Goal: Contribute content: Add original content to the website for others to see

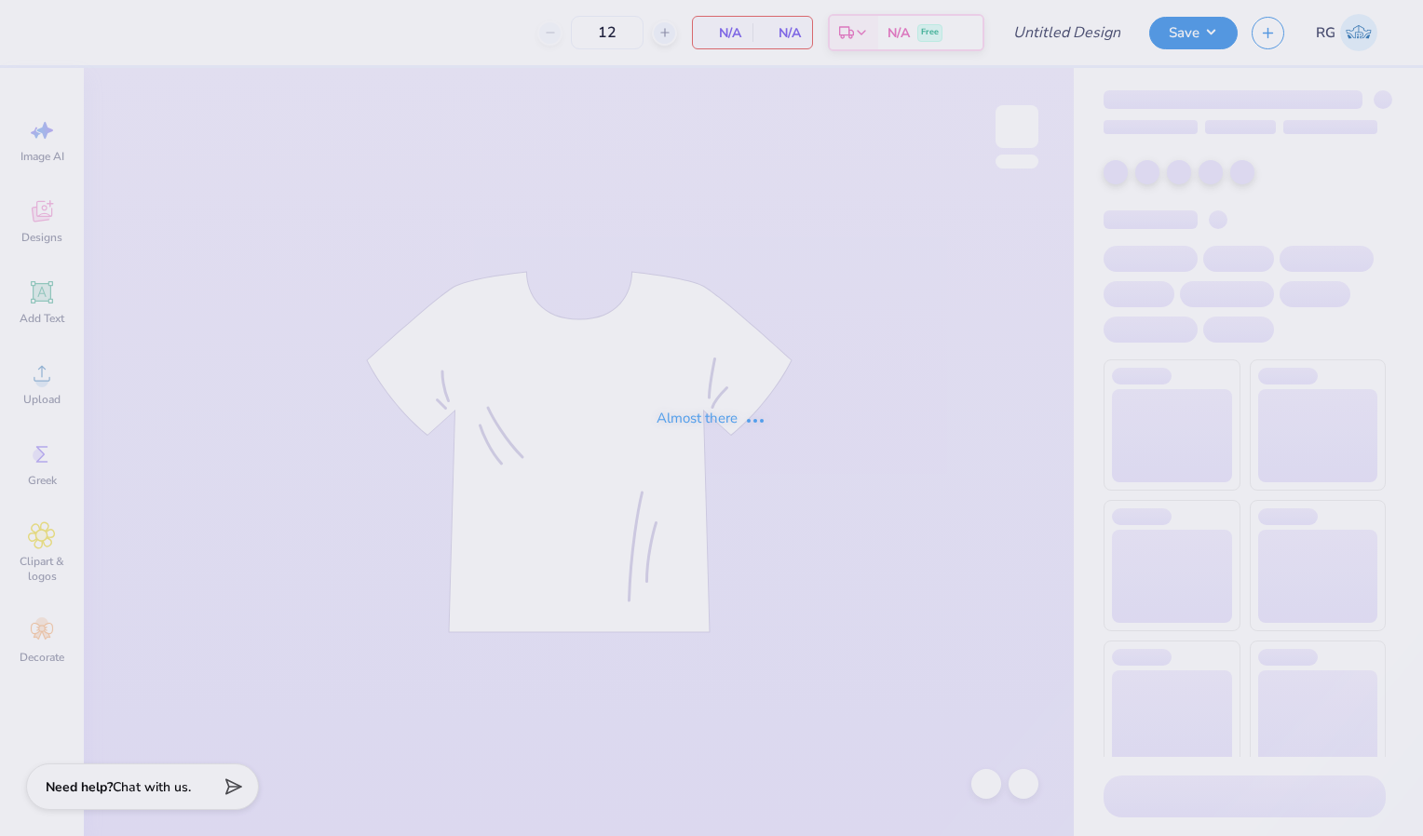
type input "[PERSON_NAME]- Genral Merch"
type input "50"
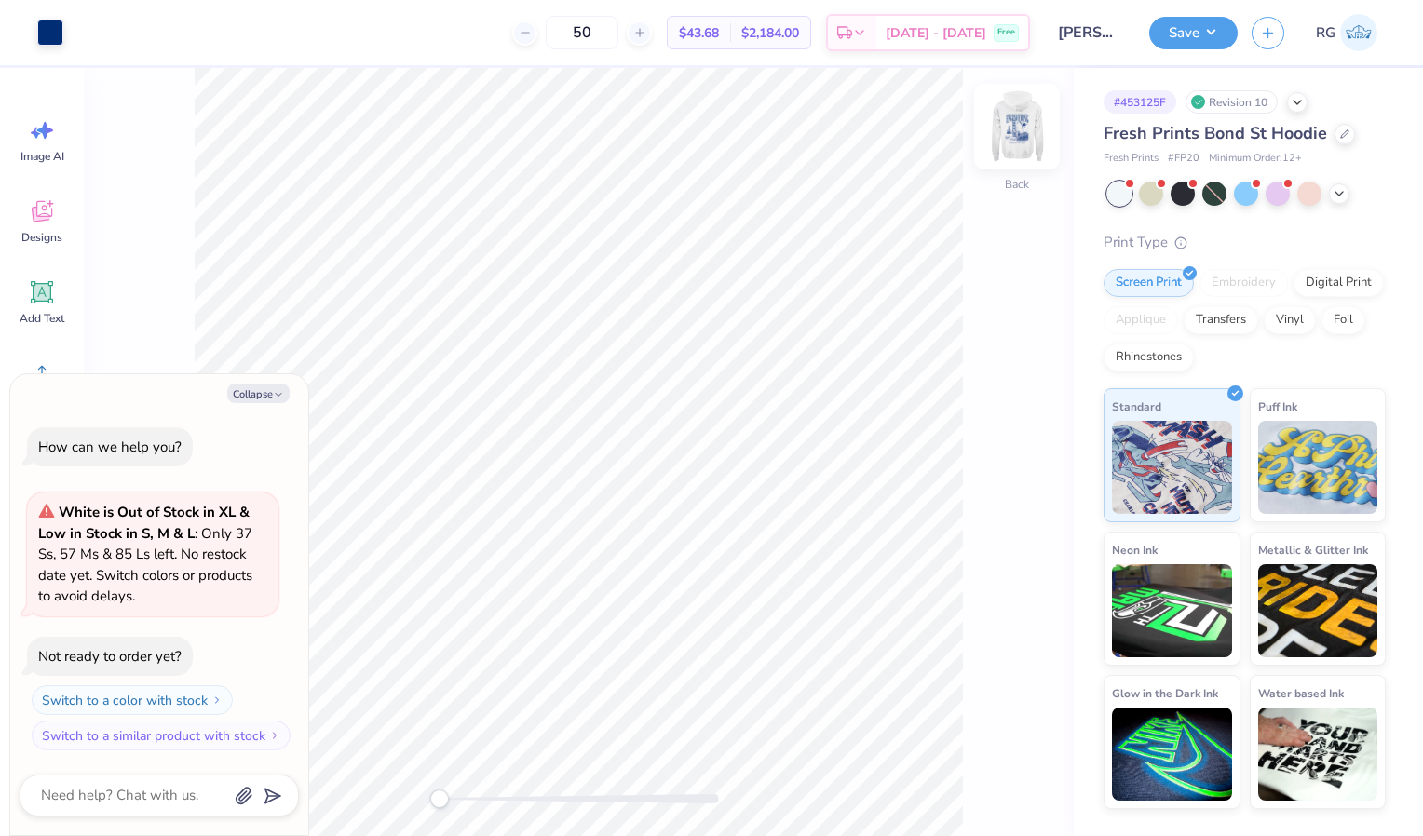
click at [1032, 115] on img at bounding box center [1017, 126] width 75 height 75
click at [271, 396] on button "Collapse" at bounding box center [258, 394] width 62 height 20
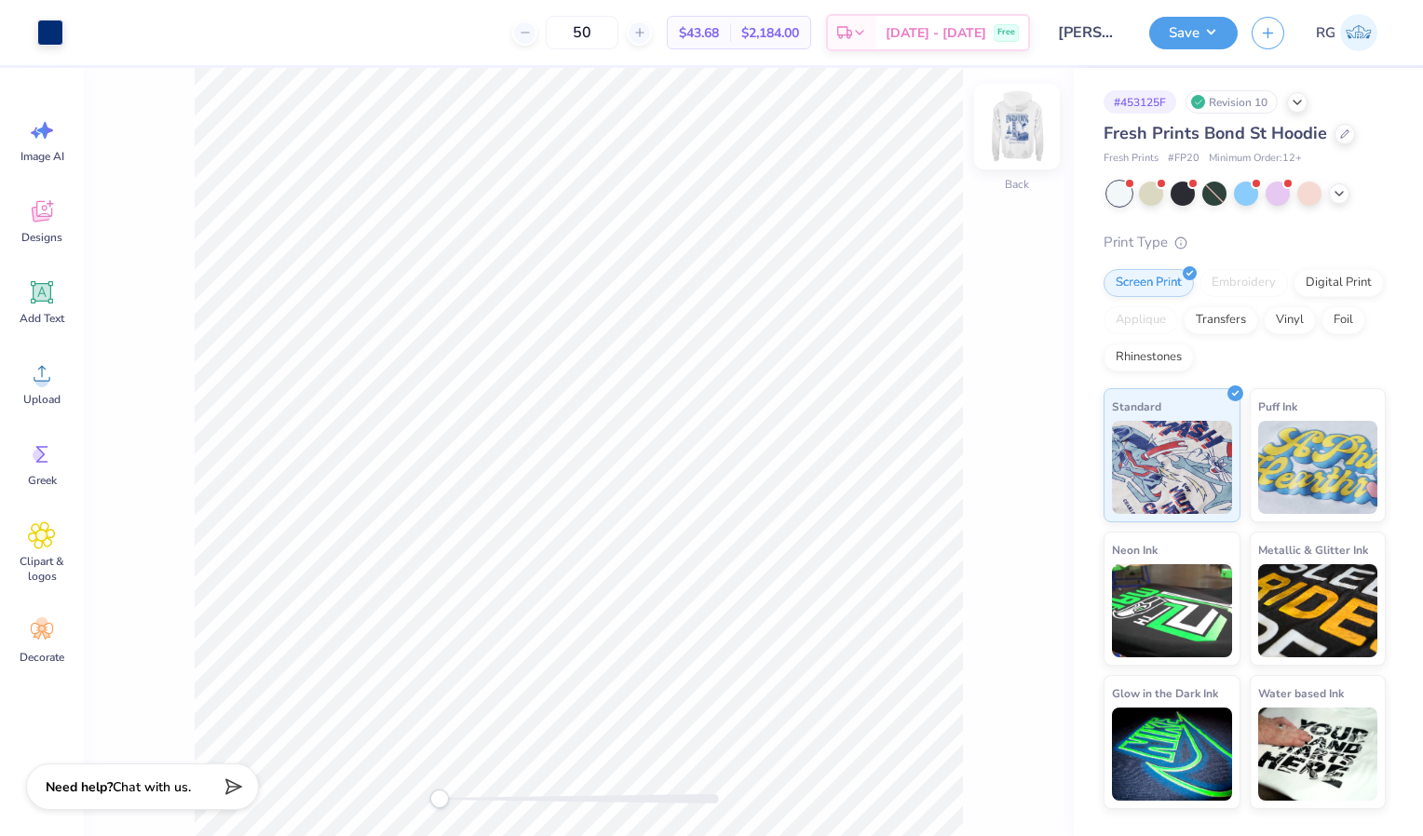
click at [1022, 148] on img at bounding box center [1017, 126] width 75 height 75
click at [1017, 152] on img at bounding box center [1017, 126] width 75 height 75
click at [1348, 186] on div at bounding box center [1339, 192] width 20 height 20
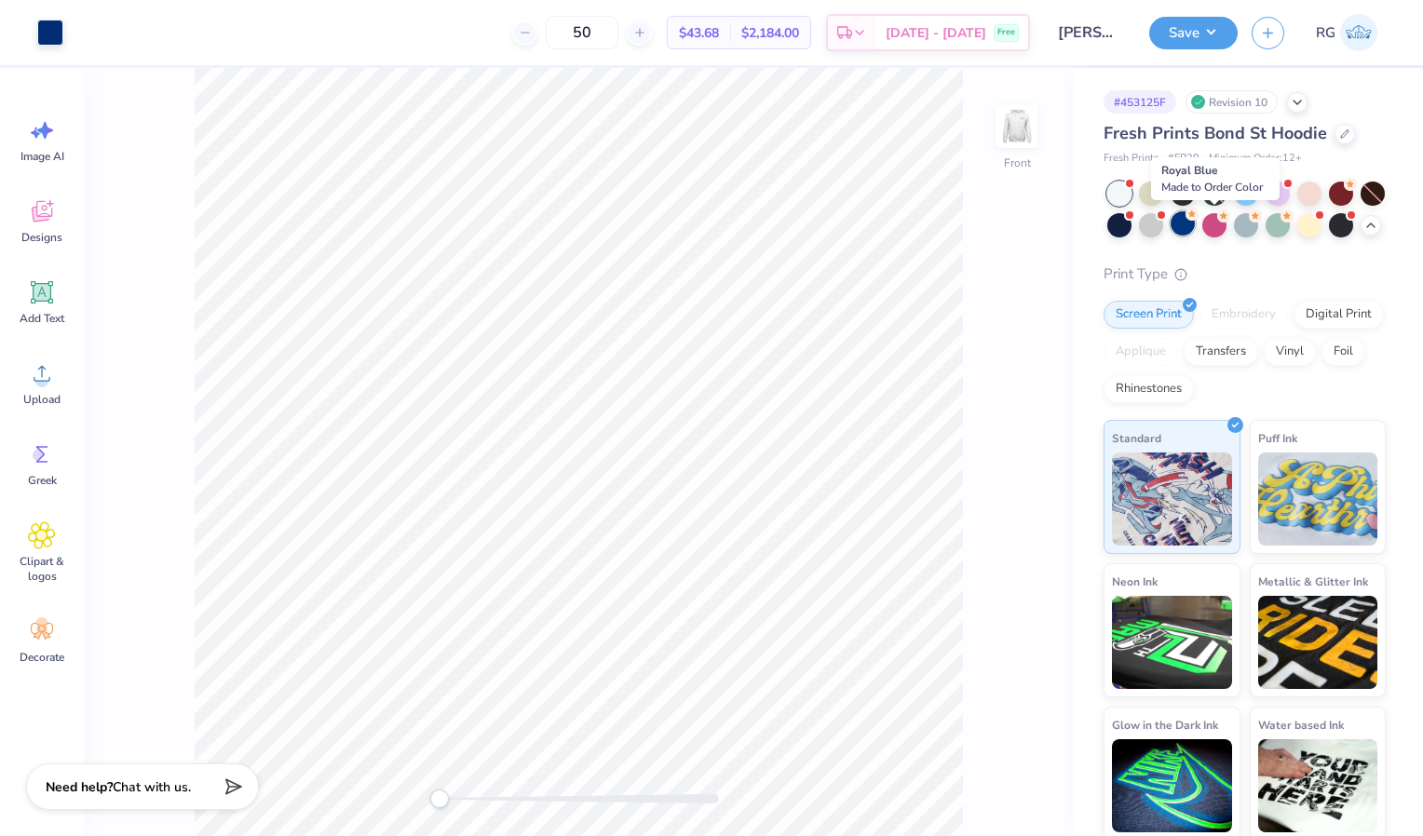
click at [1195, 236] on div at bounding box center [1183, 223] width 24 height 24
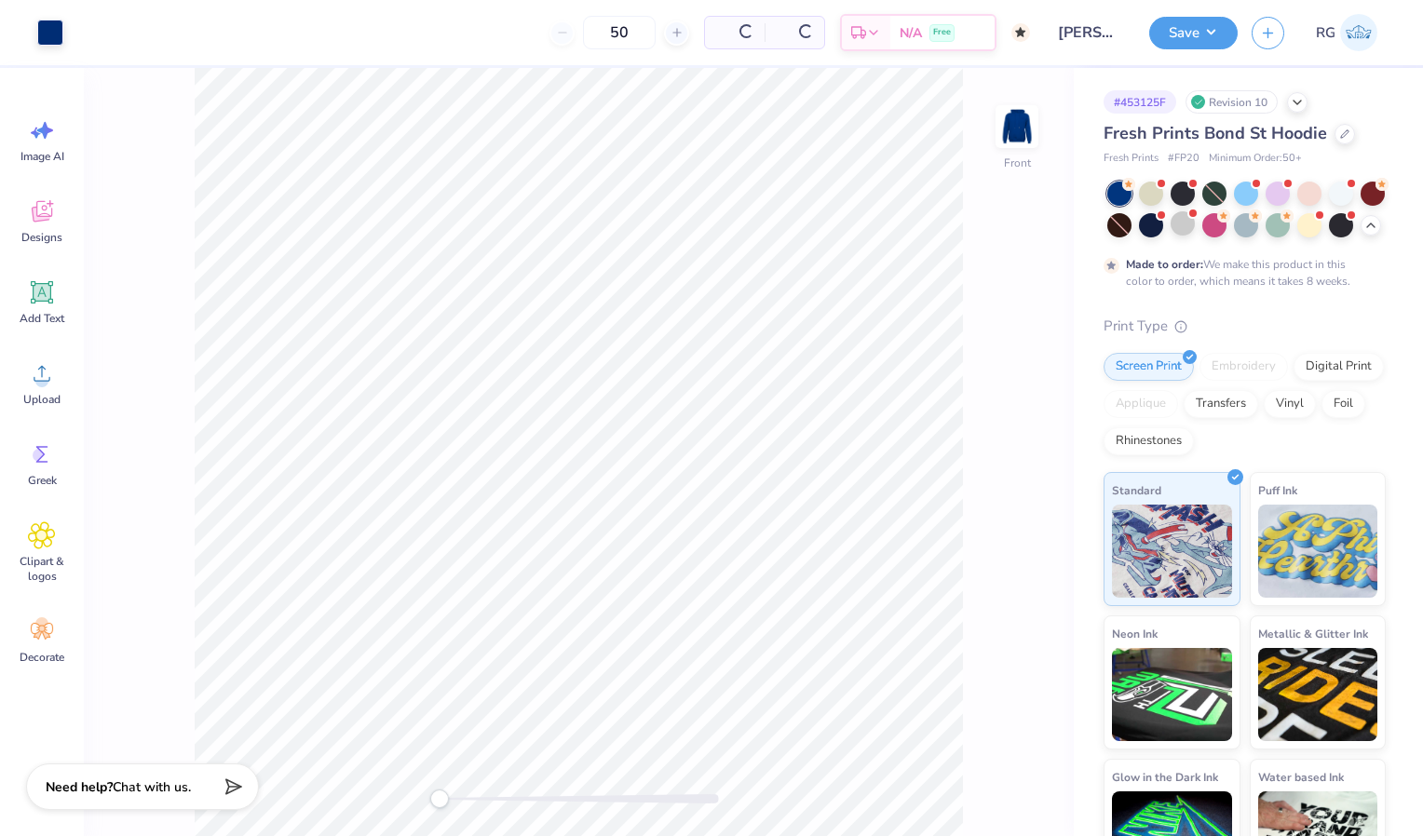
click at [1132, 231] on div at bounding box center [1119, 225] width 24 height 24
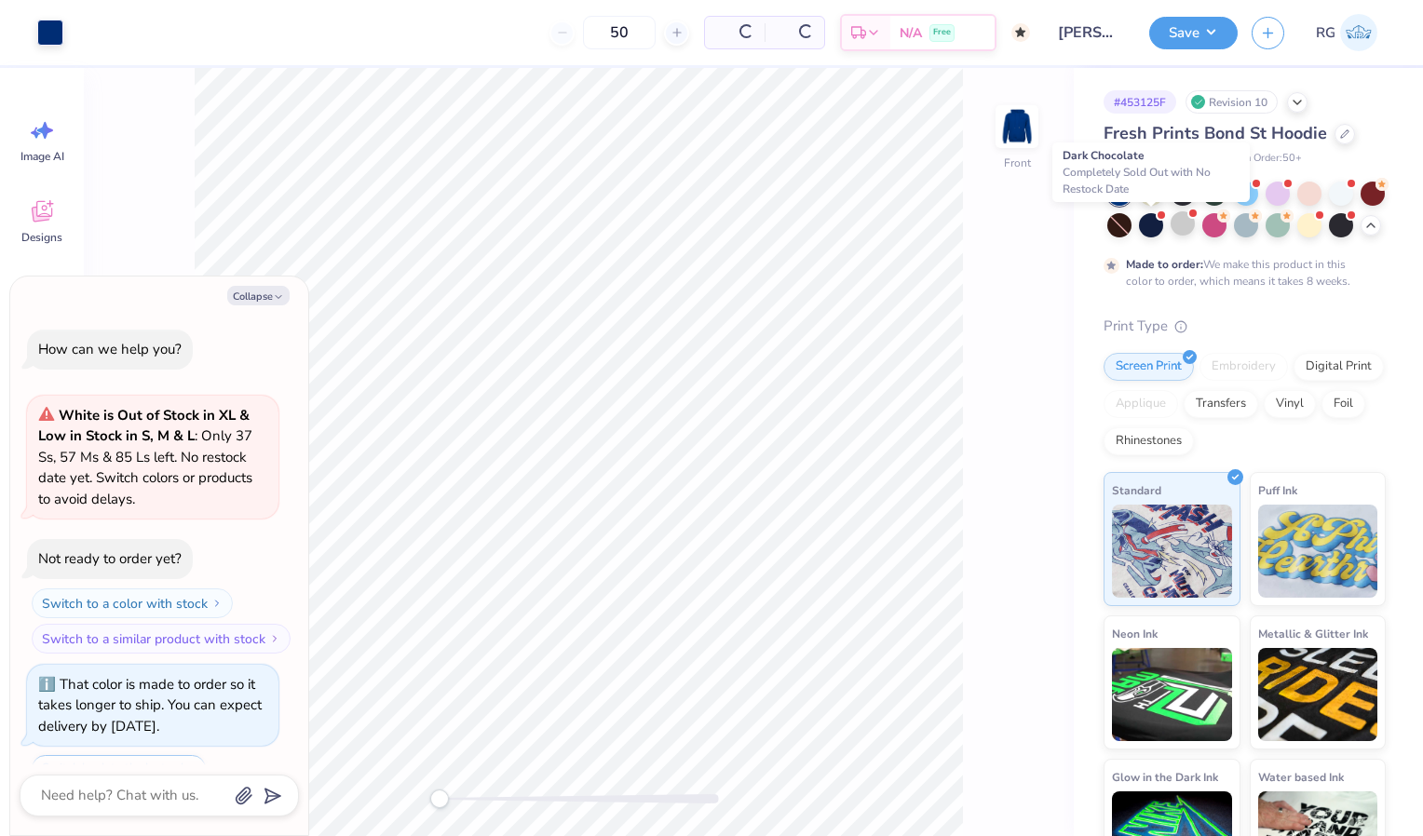
scroll to position [78, 0]
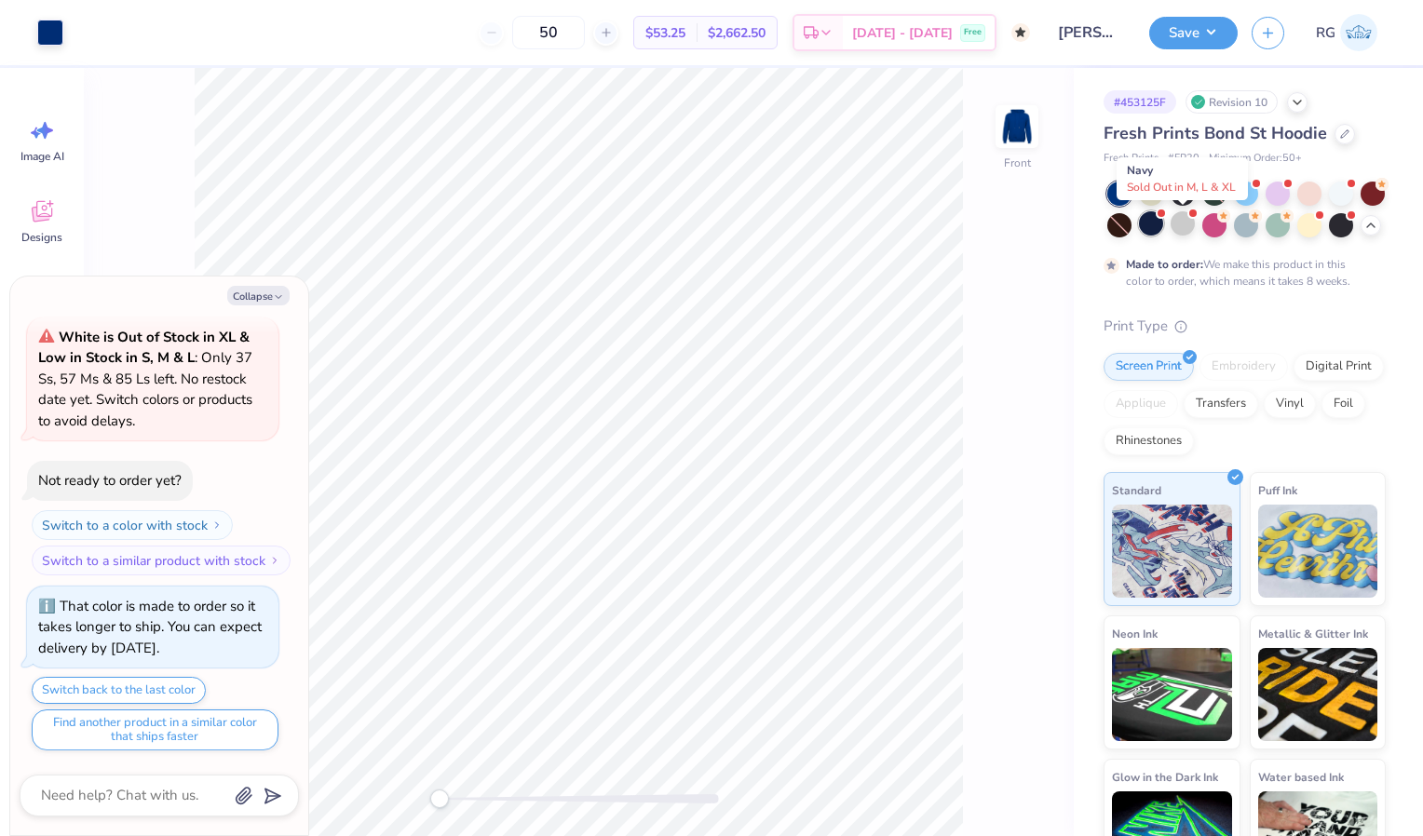
click at [1163, 230] on div at bounding box center [1151, 223] width 24 height 24
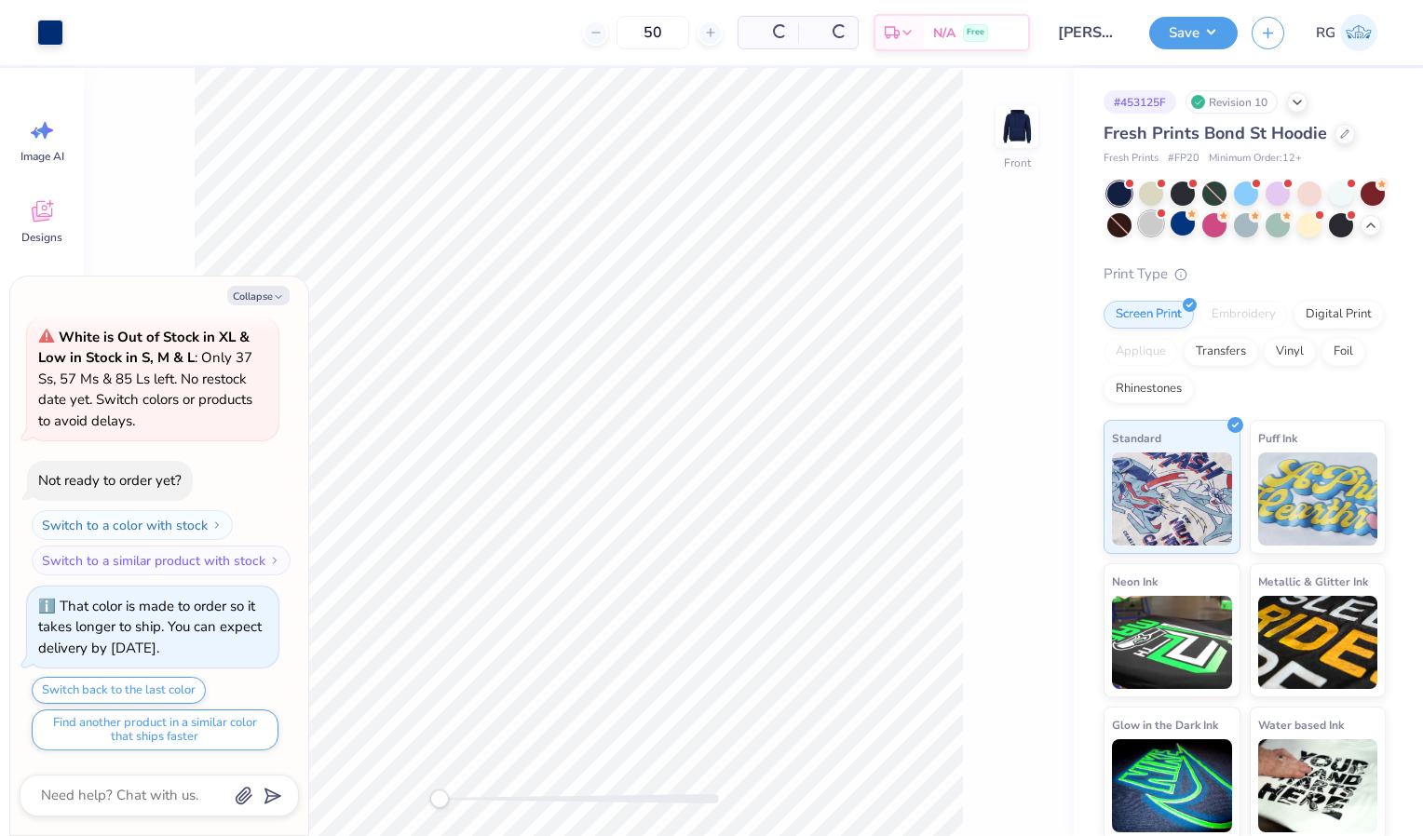
scroll to position [455, 0]
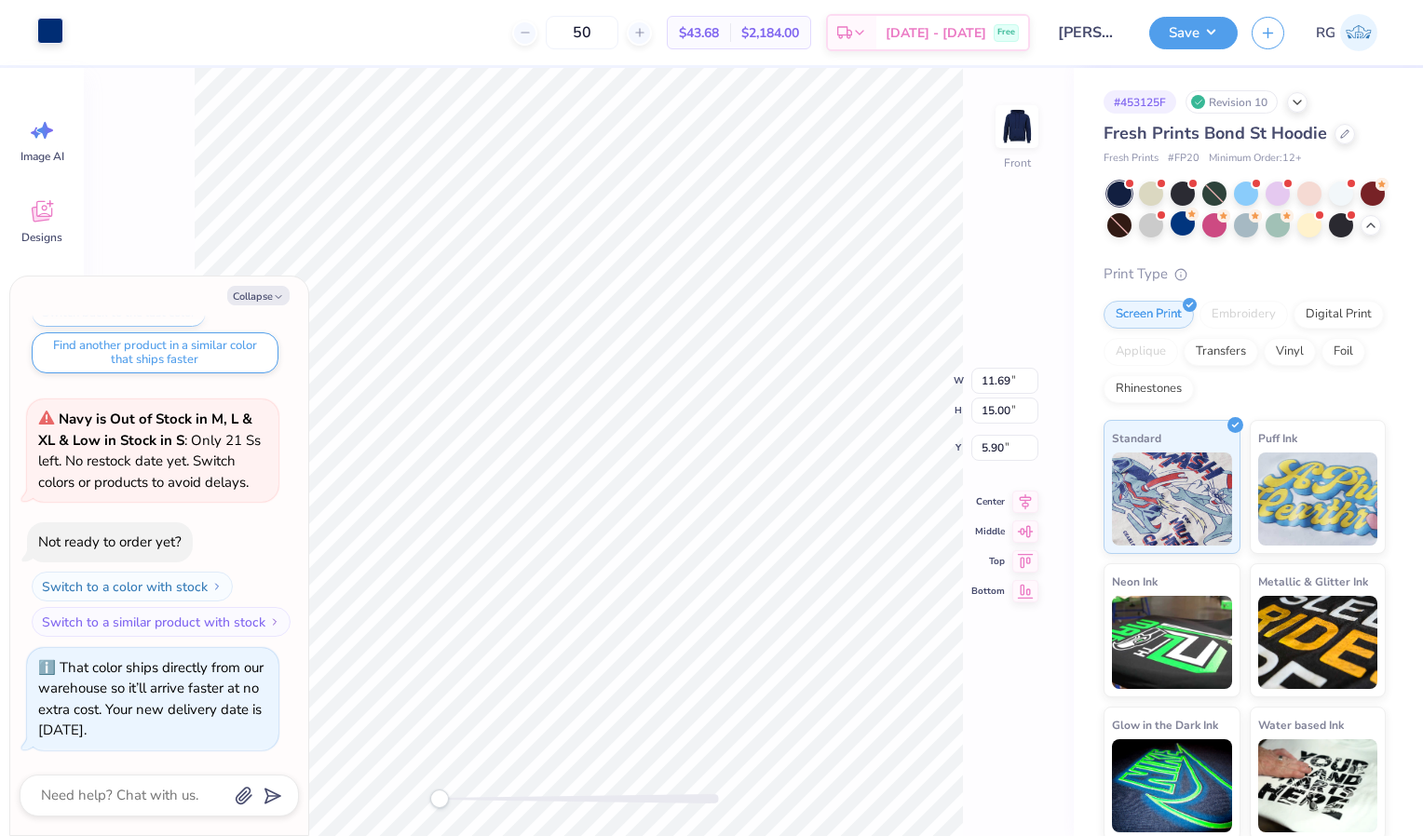
click at [61, 47] on div "Art colors" at bounding box center [31, 32] width 63 height 65
click at [41, 27] on div at bounding box center [50, 31] width 26 height 26
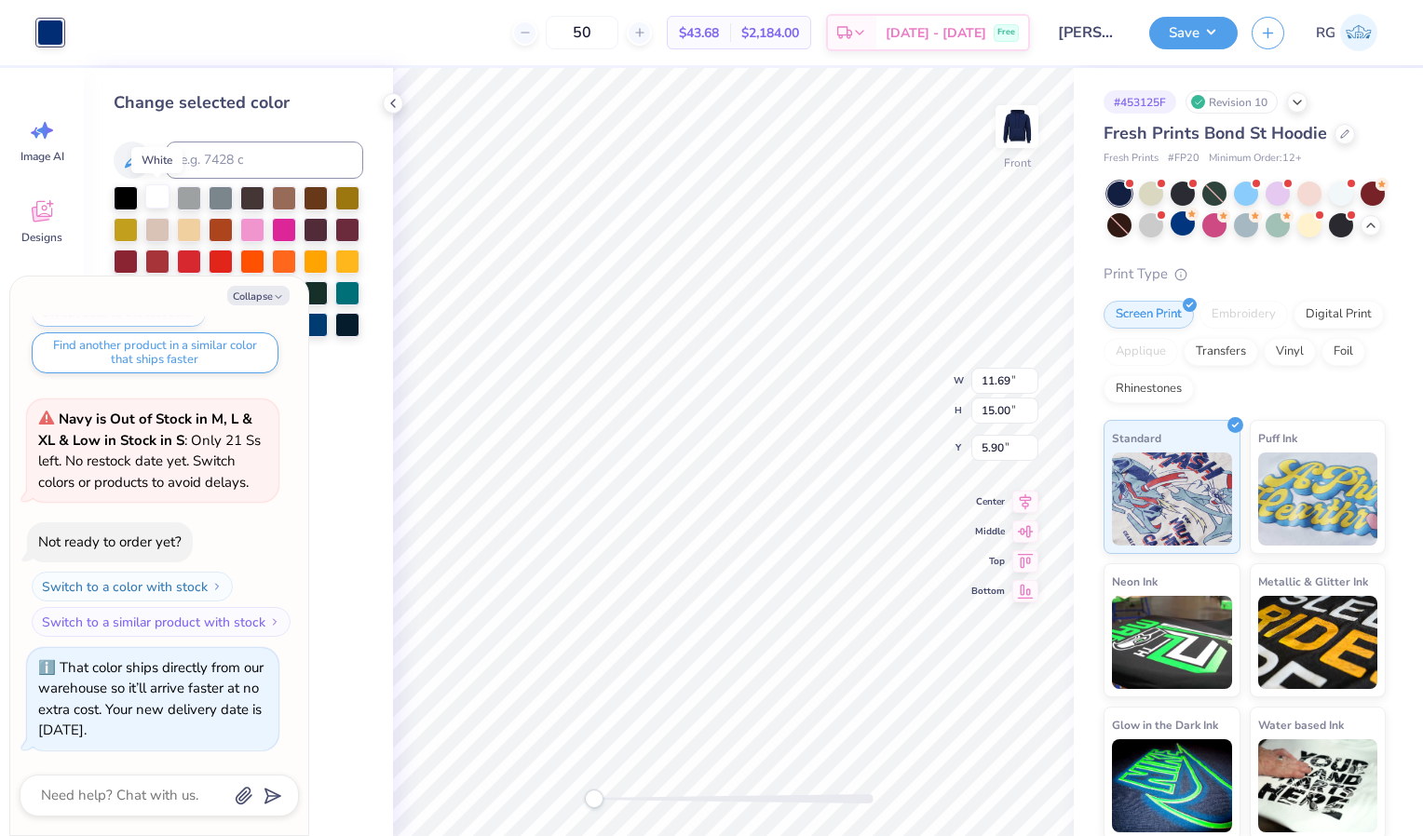
click at [152, 197] on div at bounding box center [157, 196] width 24 height 24
click at [1031, 142] on img at bounding box center [1017, 126] width 75 height 75
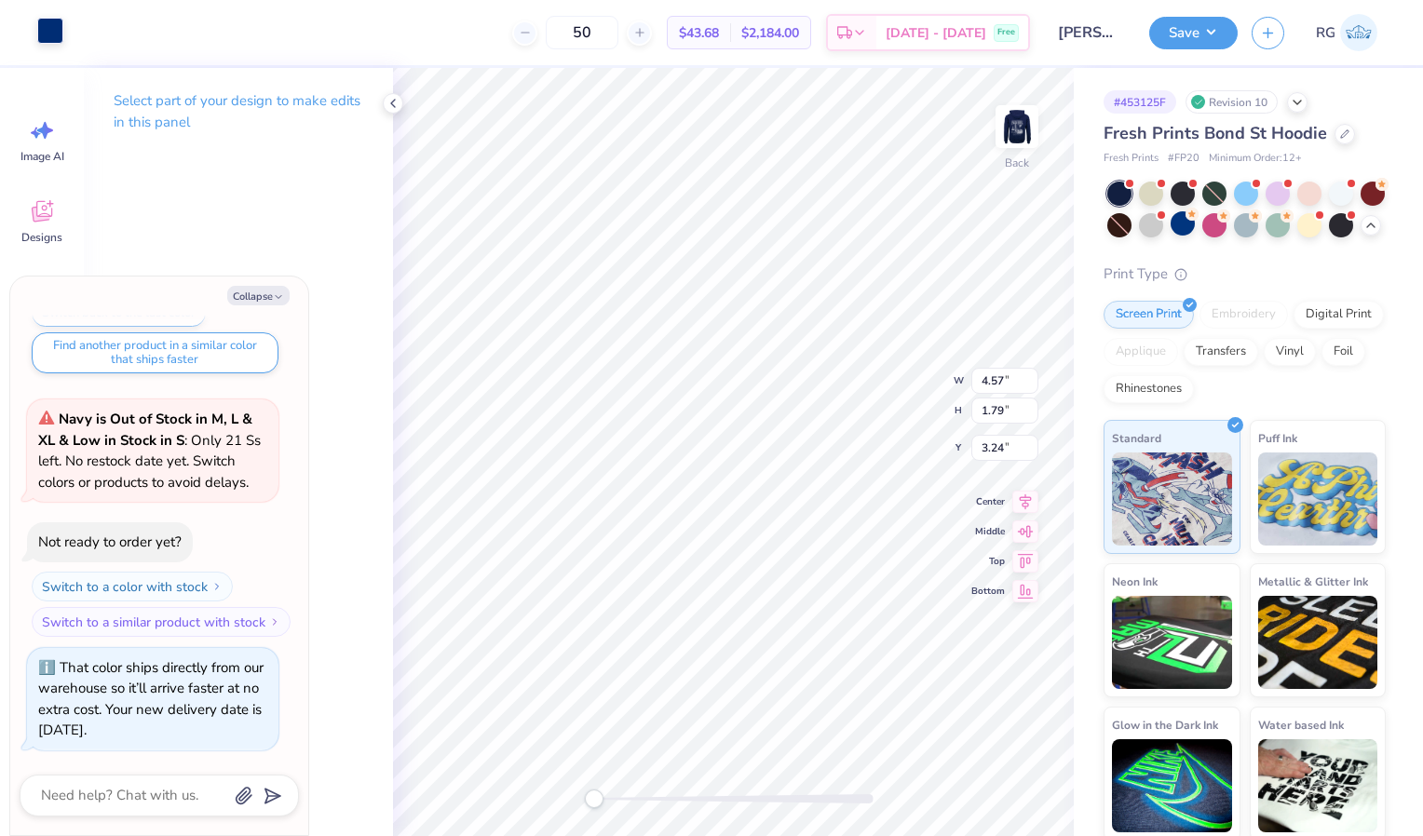
click at [63, 36] on div at bounding box center [50, 31] width 26 height 26
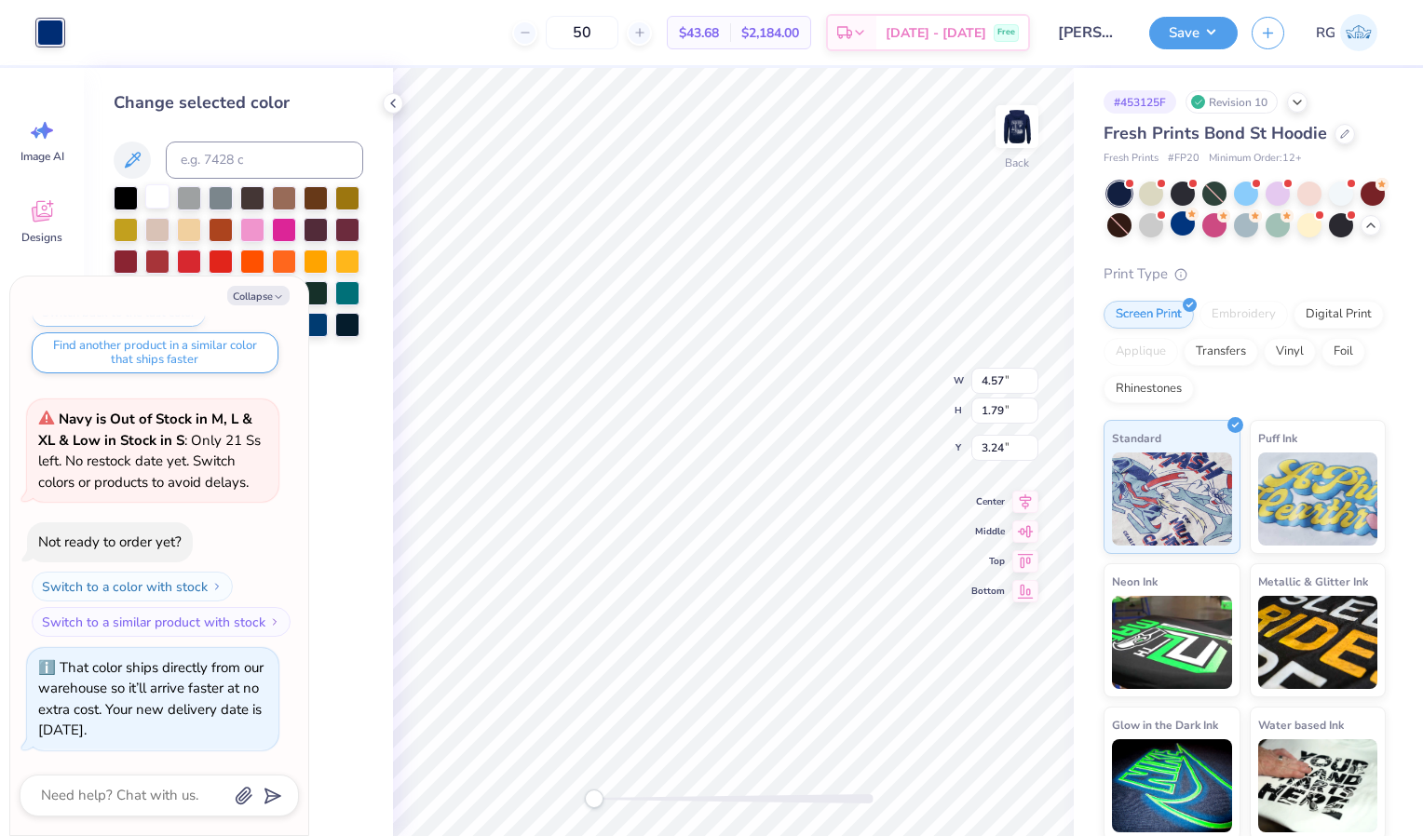
click at [156, 192] on div at bounding box center [157, 196] width 24 height 24
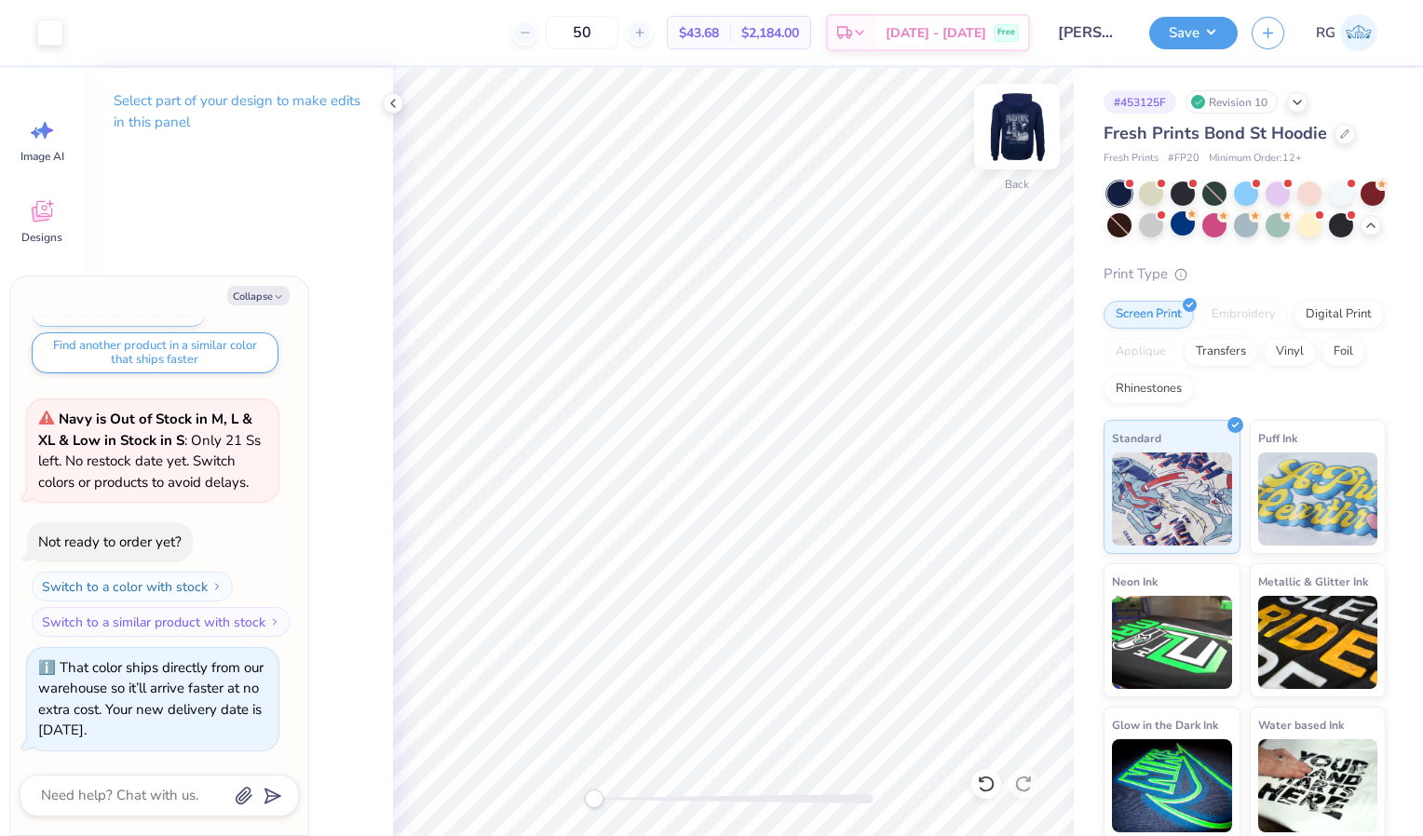
click at [1005, 166] on div at bounding box center [1017, 127] width 86 height 86
click at [1022, 129] on img at bounding box center [1016, 126] width 37 height 37
click at [1041, 136] on img at bounding box center [1017, 126] width 75 height 75
click at [390, 104] on icon at bounding box center [393, 103] width 15 height 15
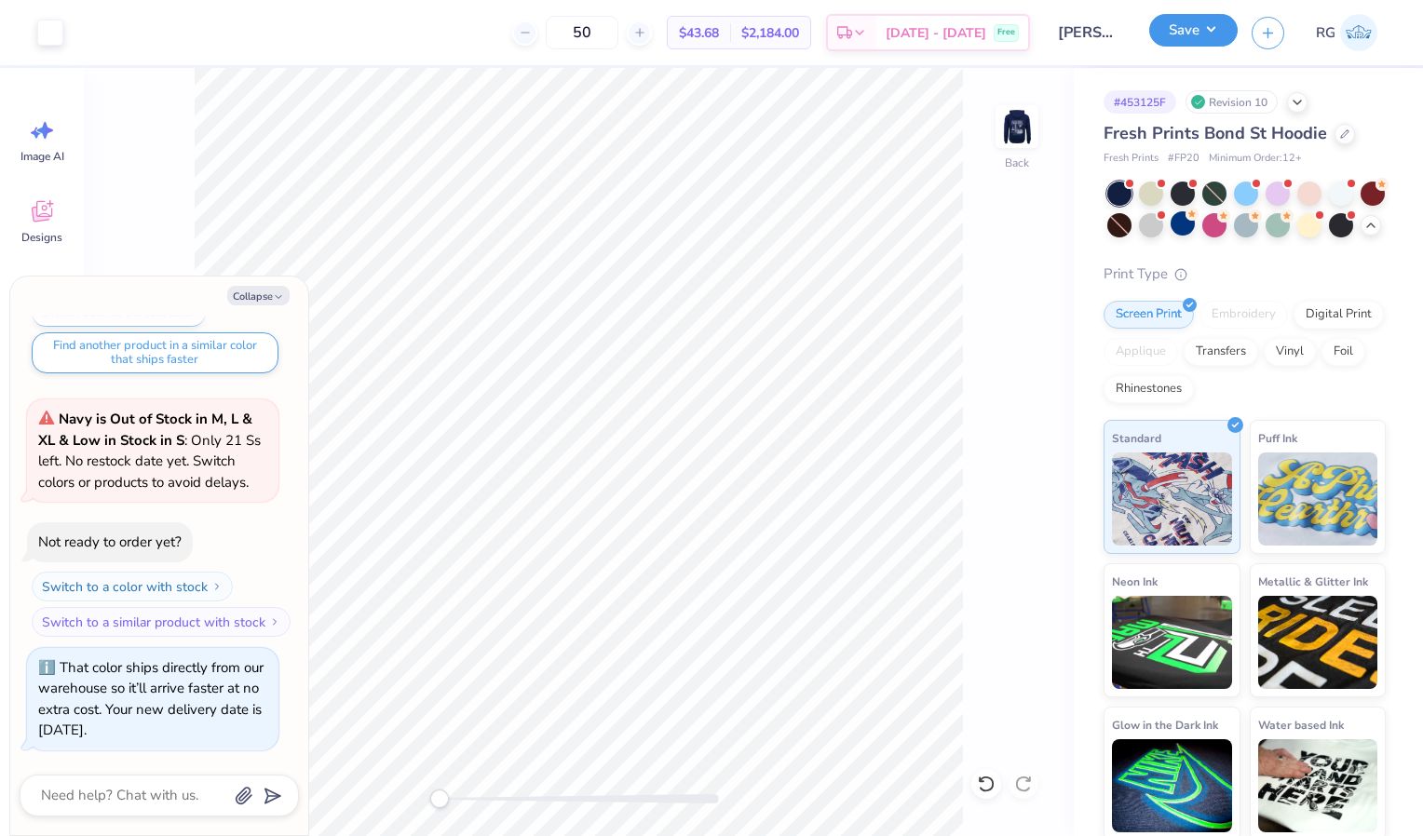
click at [1186, 38] on button "Save" at bounding box center [1193, 30] width 88 height 33
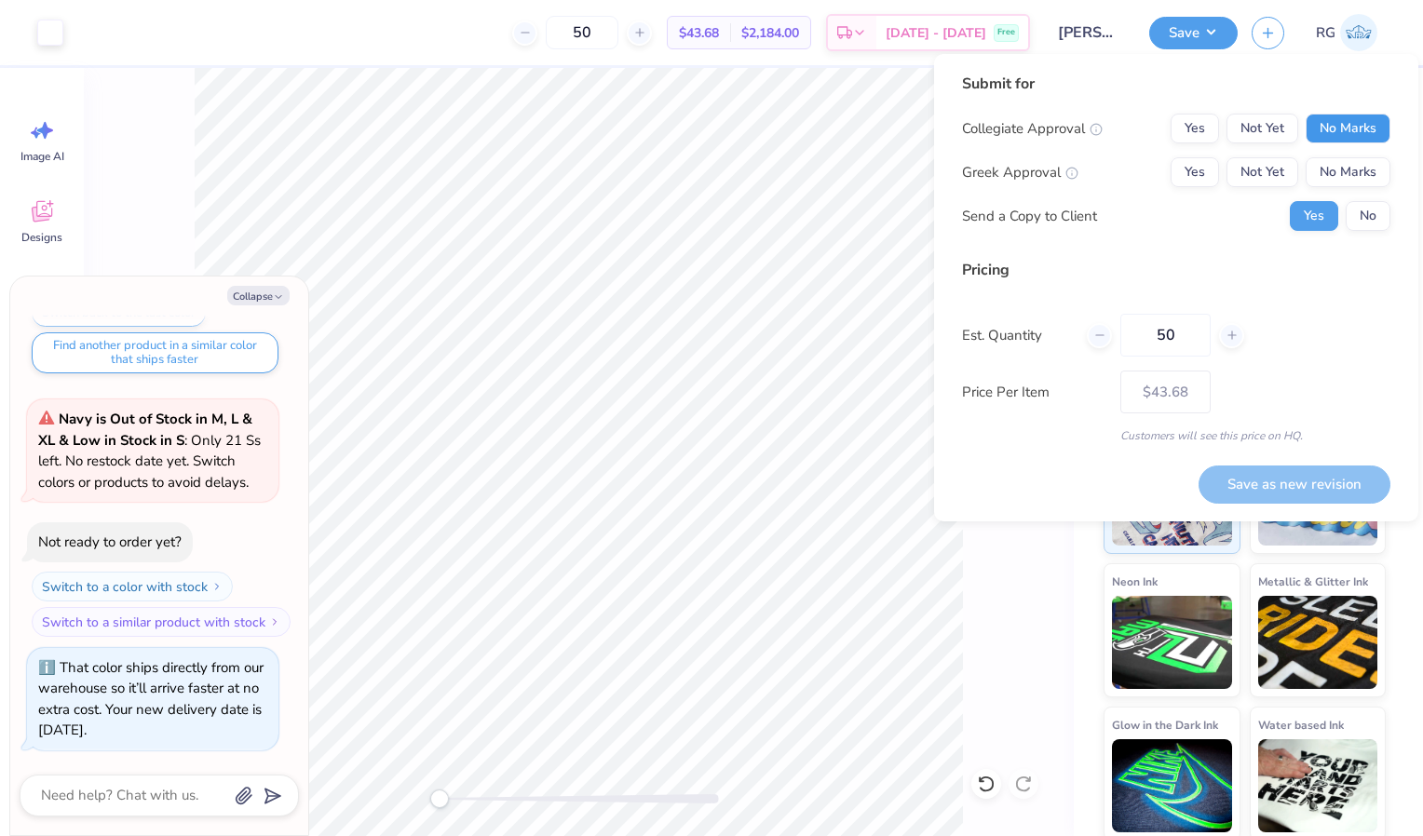
click at [1362, 129] on button "No Marks" at bounding box center [1348, 129] width 85 height 30
click at [1185, 117] on button "Yes" at bounding box center [1195, 129] width 48 height 30
click at [1186, 178] on button "Yes" at bounding box center [1195, 172] width 48 height 30
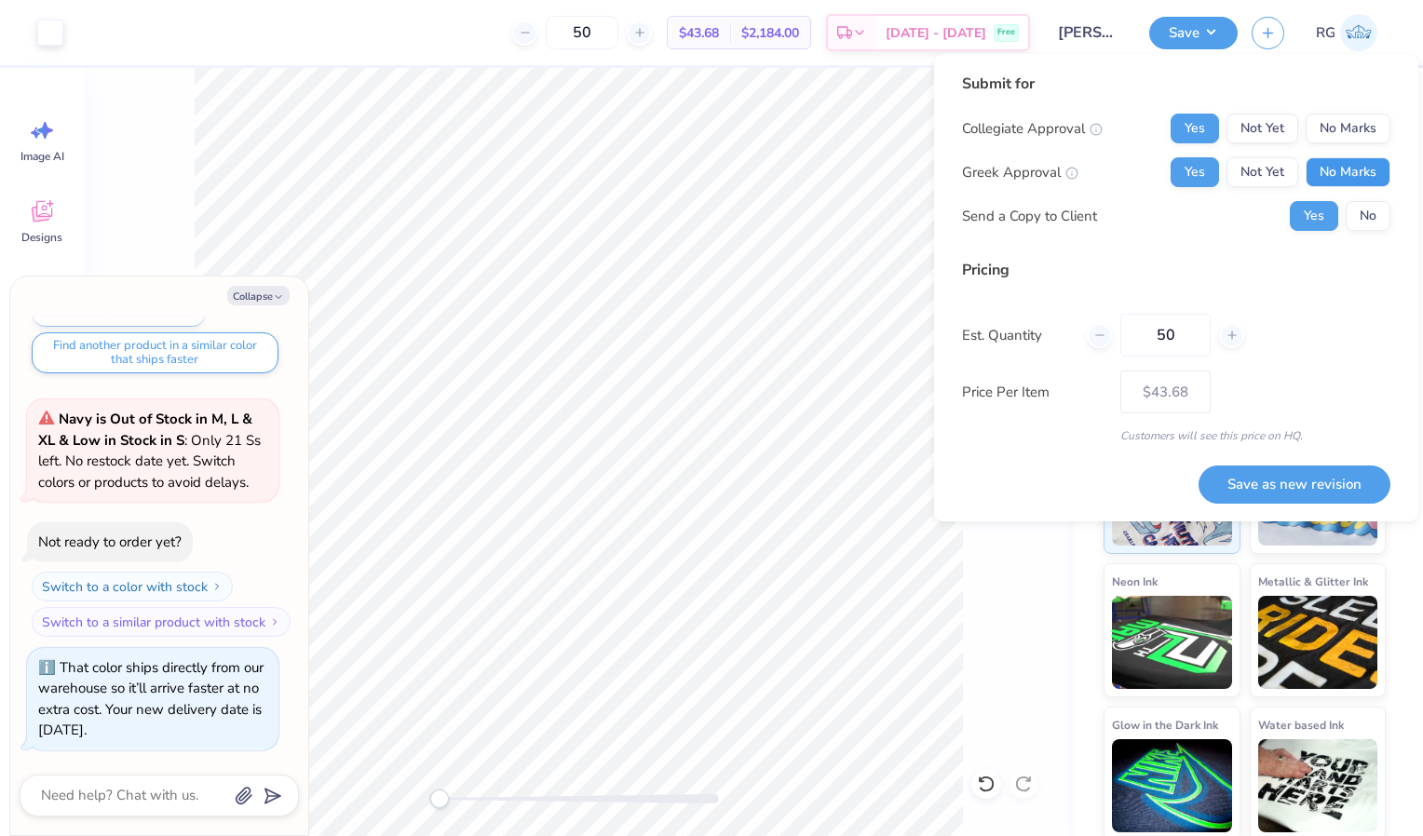
click at [1371, 167] on button "No Marks" at bounding box center [1348, 172] width 85 height 30
click at [1286, 494] on button "Save as new revision" at bounding box center [1295, 485] width 192 height 38
type textarea "x"
type input "– –"
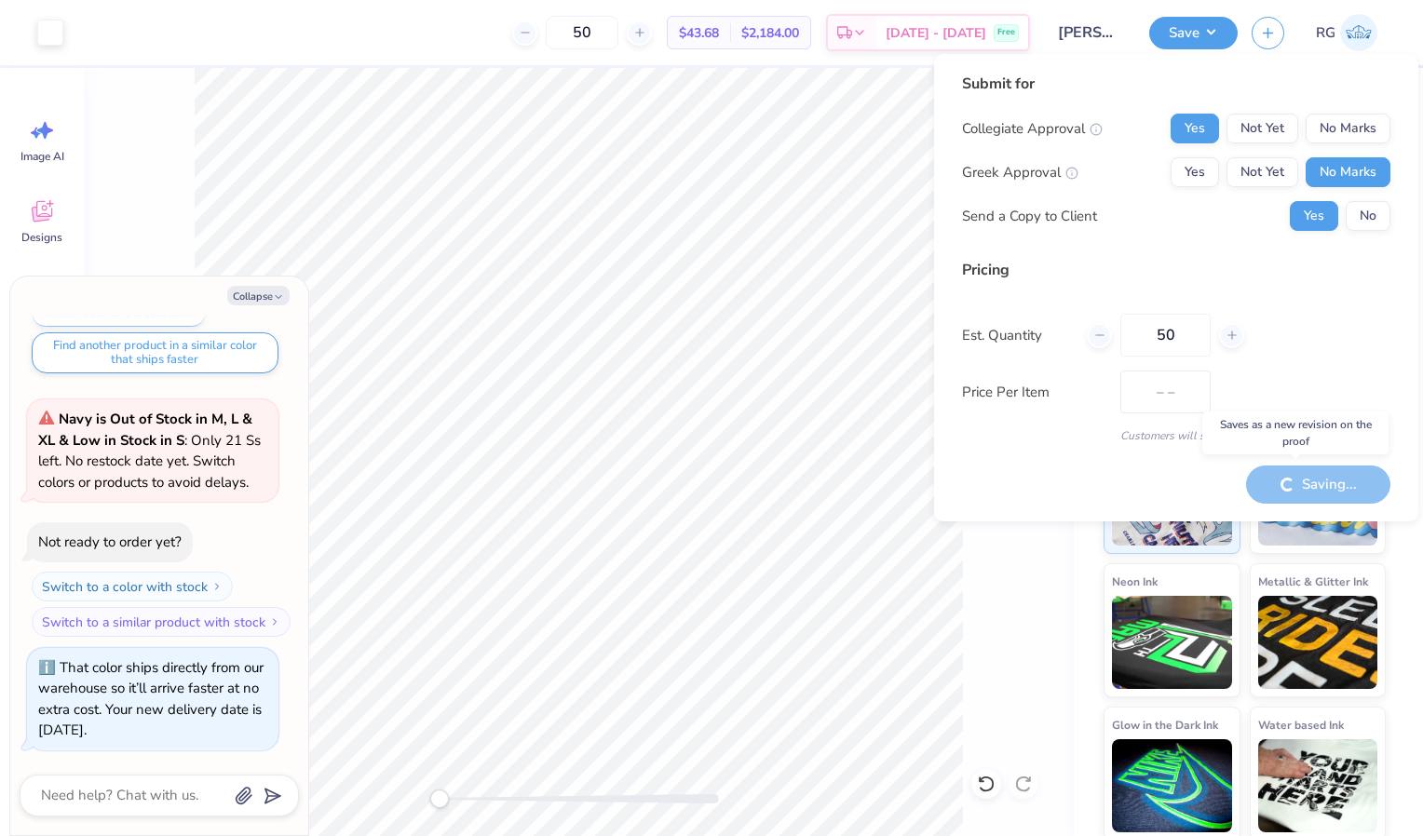
type textarea "x"
type input "$43.68"
type textarea "x"
